Goal: Task Accomplishment & Management: Manage account settings

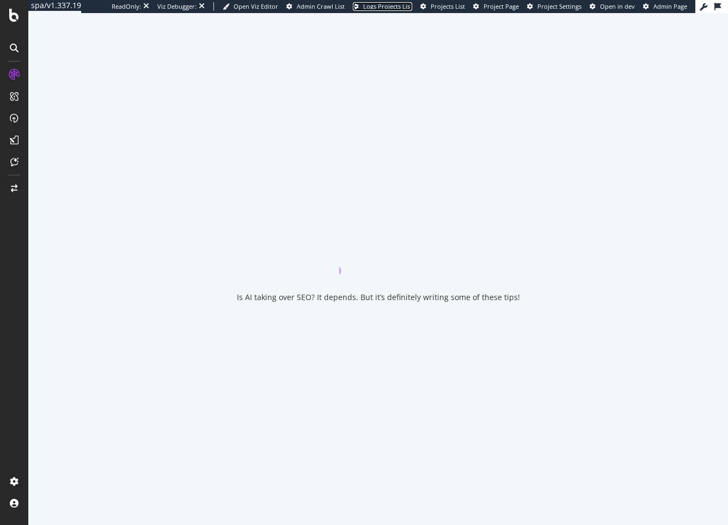
click at [353, 3] on link "Logs Projects List" at bounding box center [382, 6] width 59 height 9
